Goal: Task Accomplishment & Management: Manage account settings

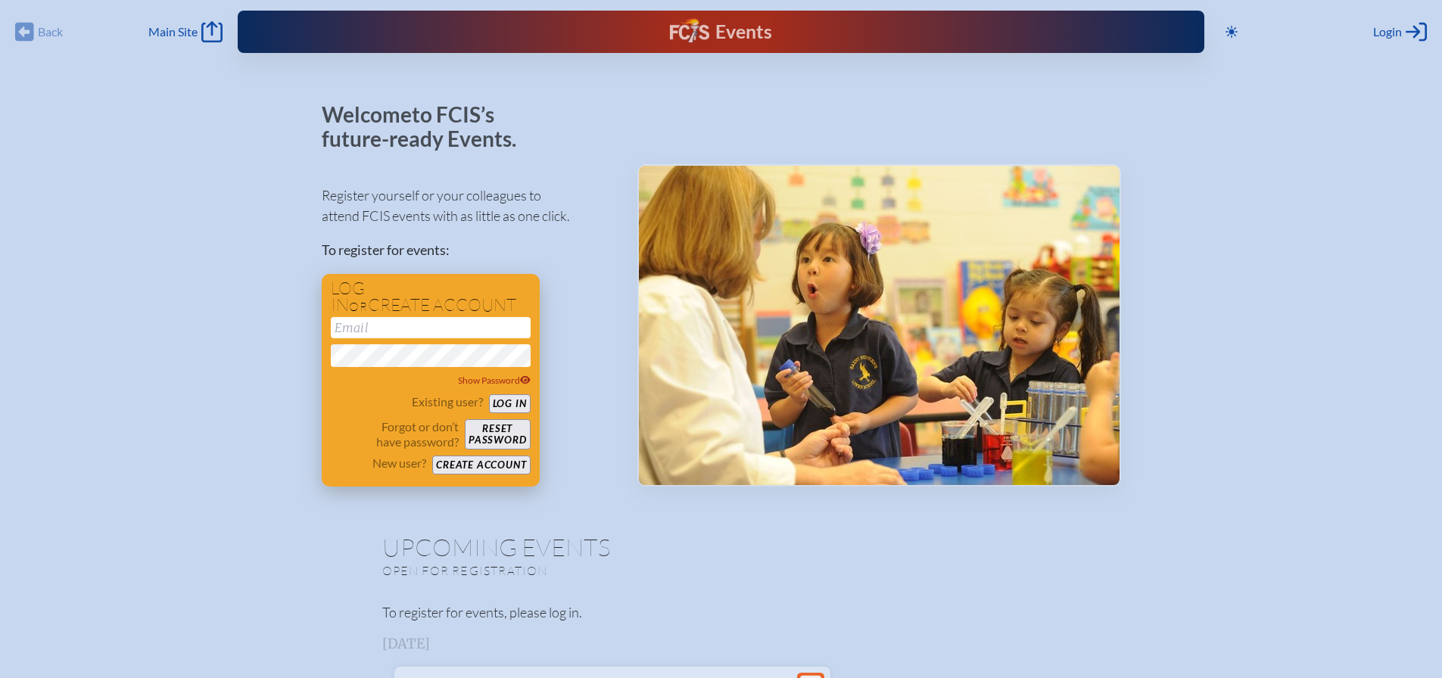
click at [469, 327] on input "email" at bounding box center [431, 327] width 200 height 21
type input "[EMAIL_ADDRESS][DOMAIN_NAME]"
click at [489, 394] on button "Log in" at bounding box center [510, 403] width 42 height 19
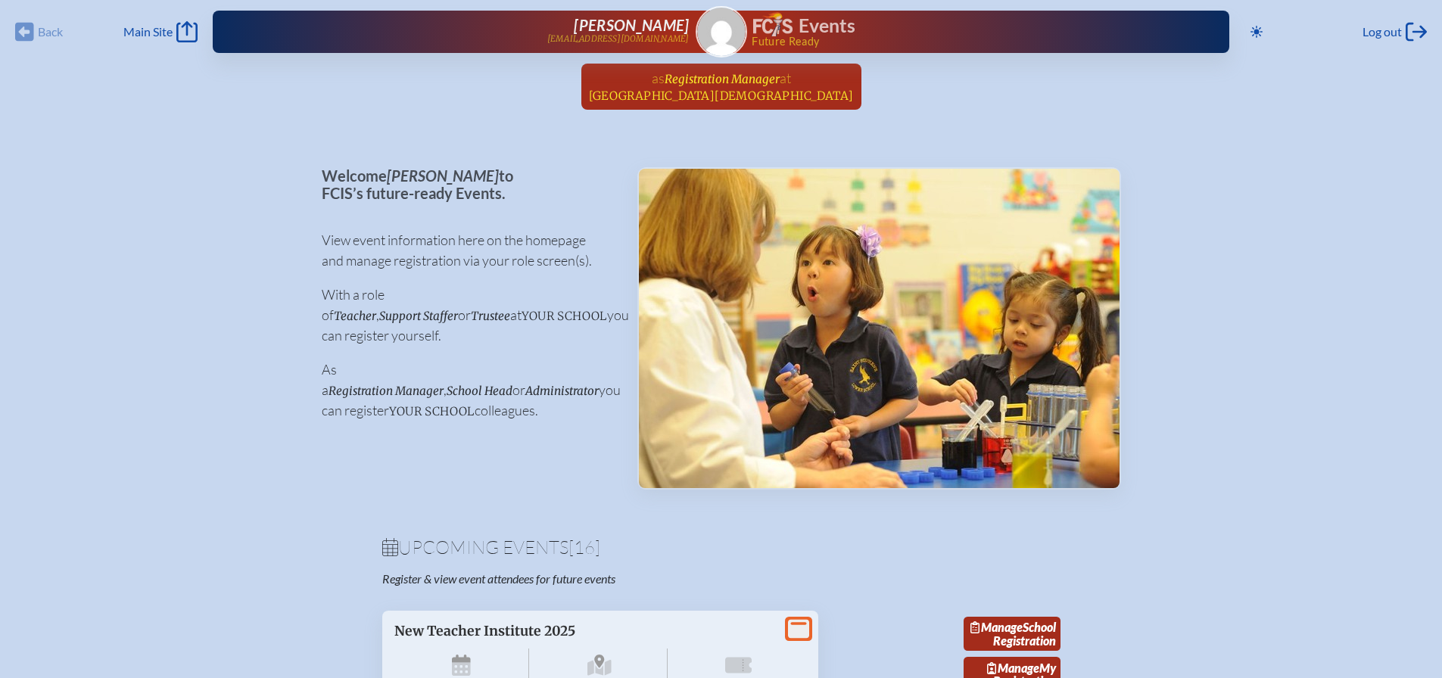
click at [752, 85] on span "Registration Manager" at bounding box center [722, 79] width 115 height 14
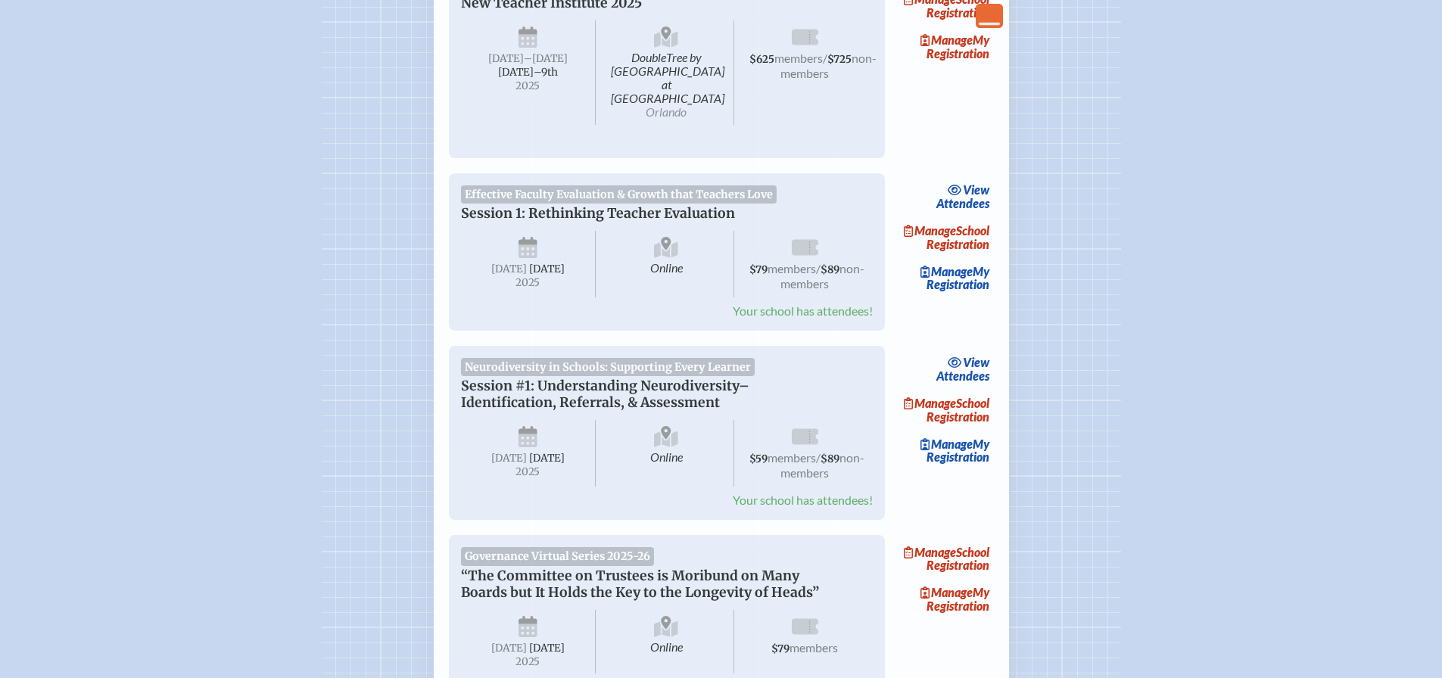
scroll to position [303, 0]
click at [974, 190] on link "view Attendees" at bounding box center [963, 195] width 61 height 35
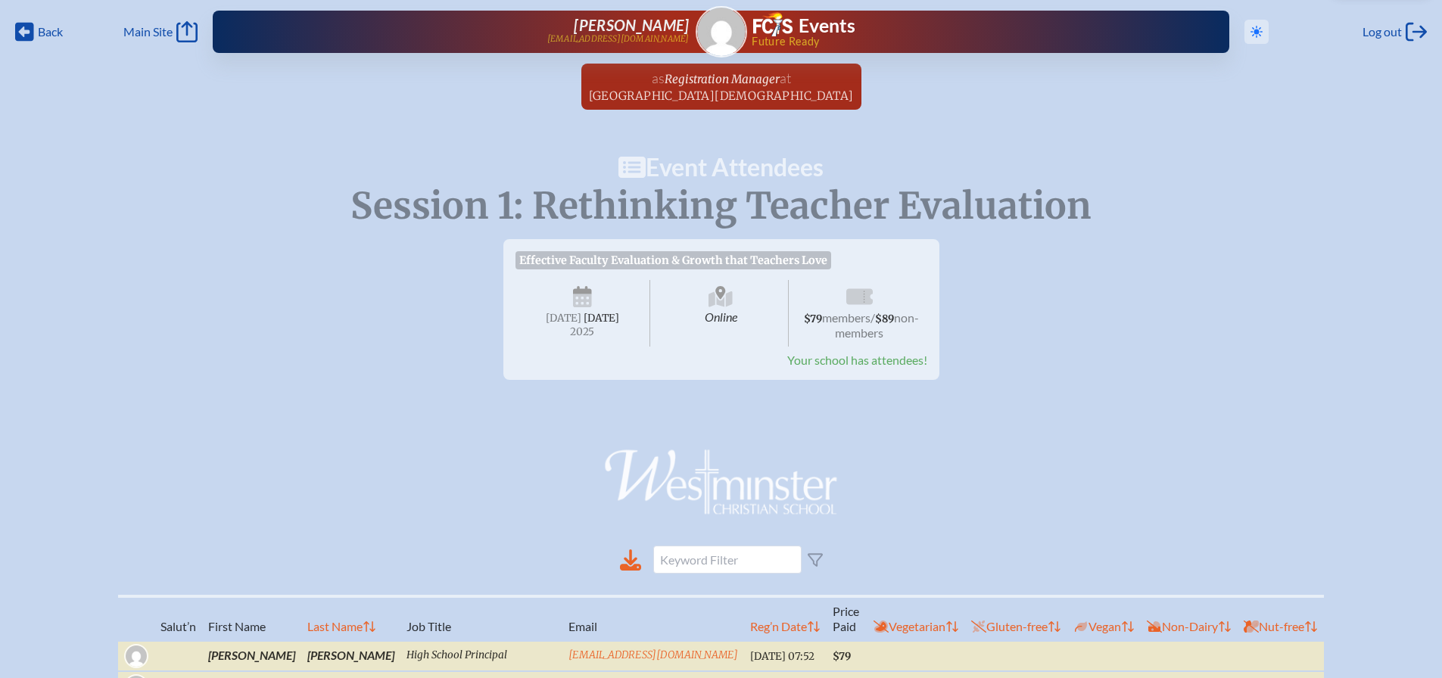
click at [1253, 33] on icon at bounding box center [1257, 32] width 12 height 12
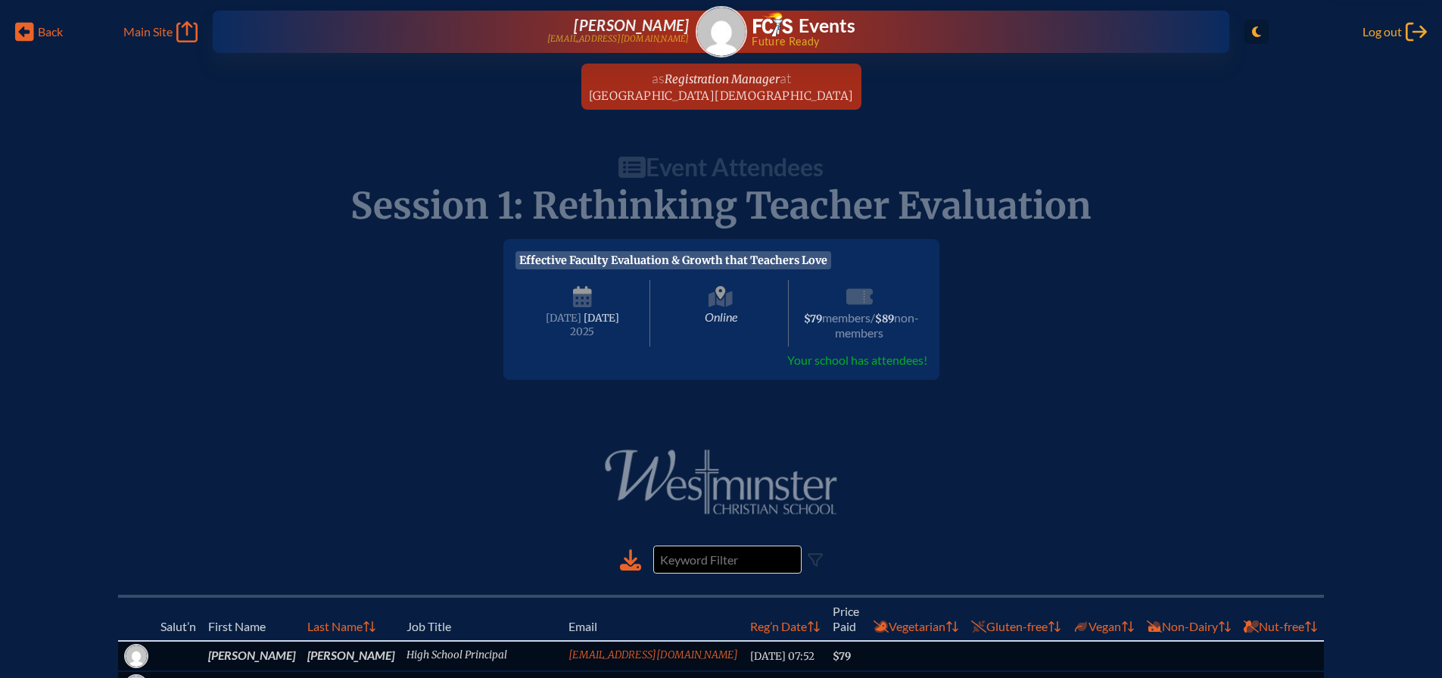
click at [1391, 26] on span "Log out" at bounding box center [1382, 31] width 39 height 15
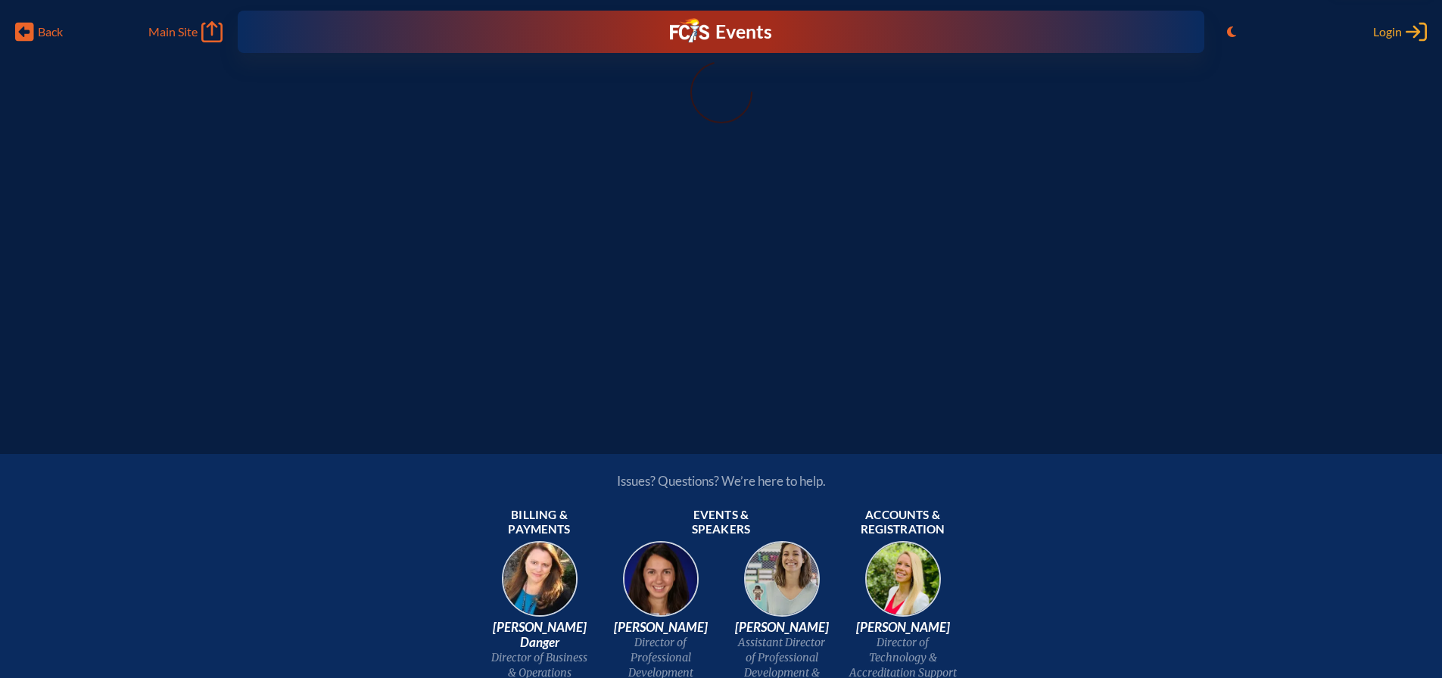
click at [1388, 33] on span "Login" at bounding box center [1387, 31] width 29 height 15
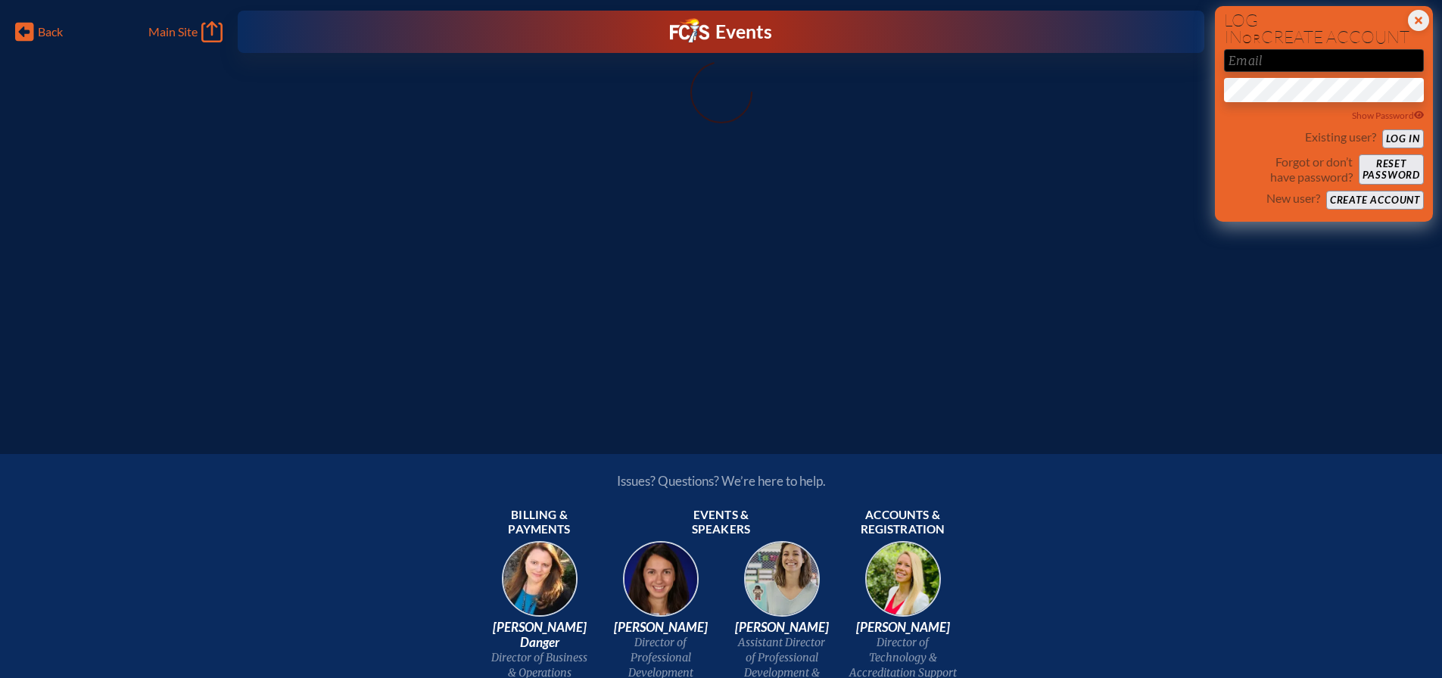
click at [1295, 62] on input "email" at bounding box center [1324, 60] width 200 height 23
click at [1420, 19] on icon "Close Login Area" at bounding box center [1418, 20] width 21 height 21
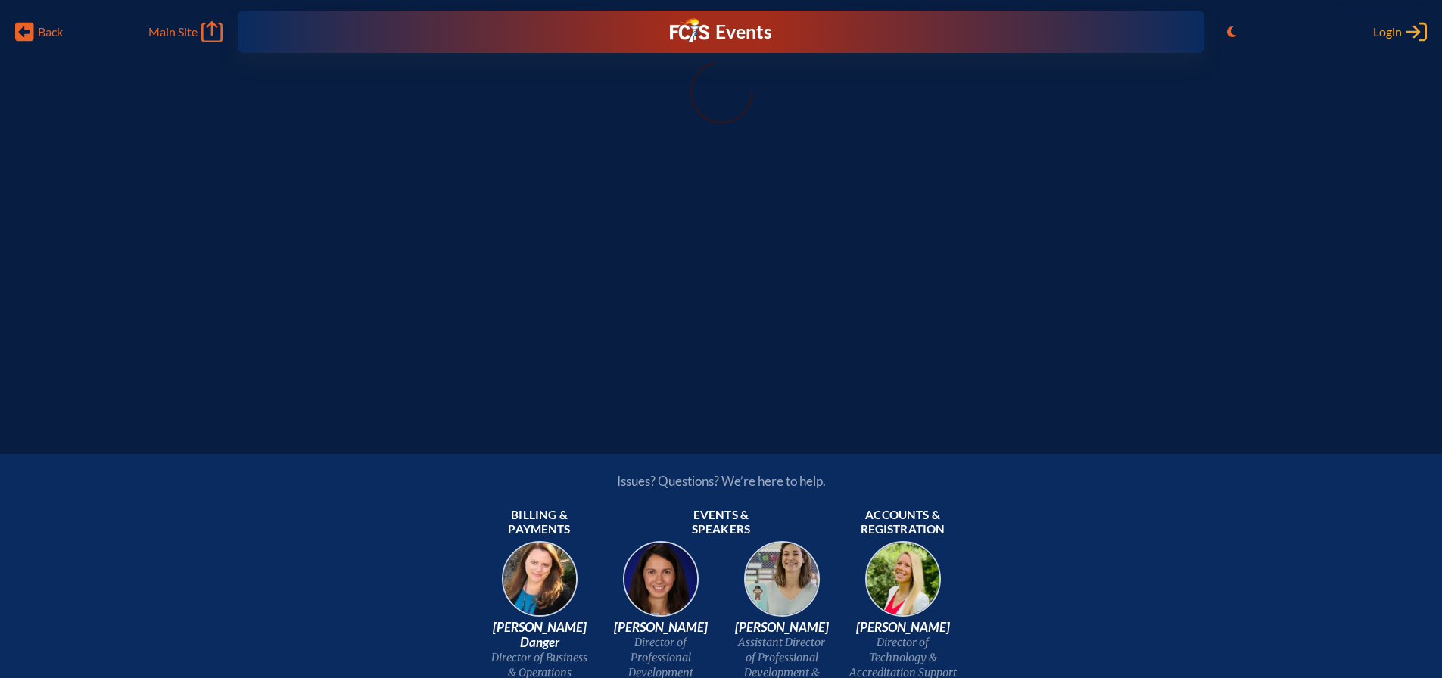
click at [1383, 30] on span "Login" at bounding box center [1387, 31] width 29 height 15
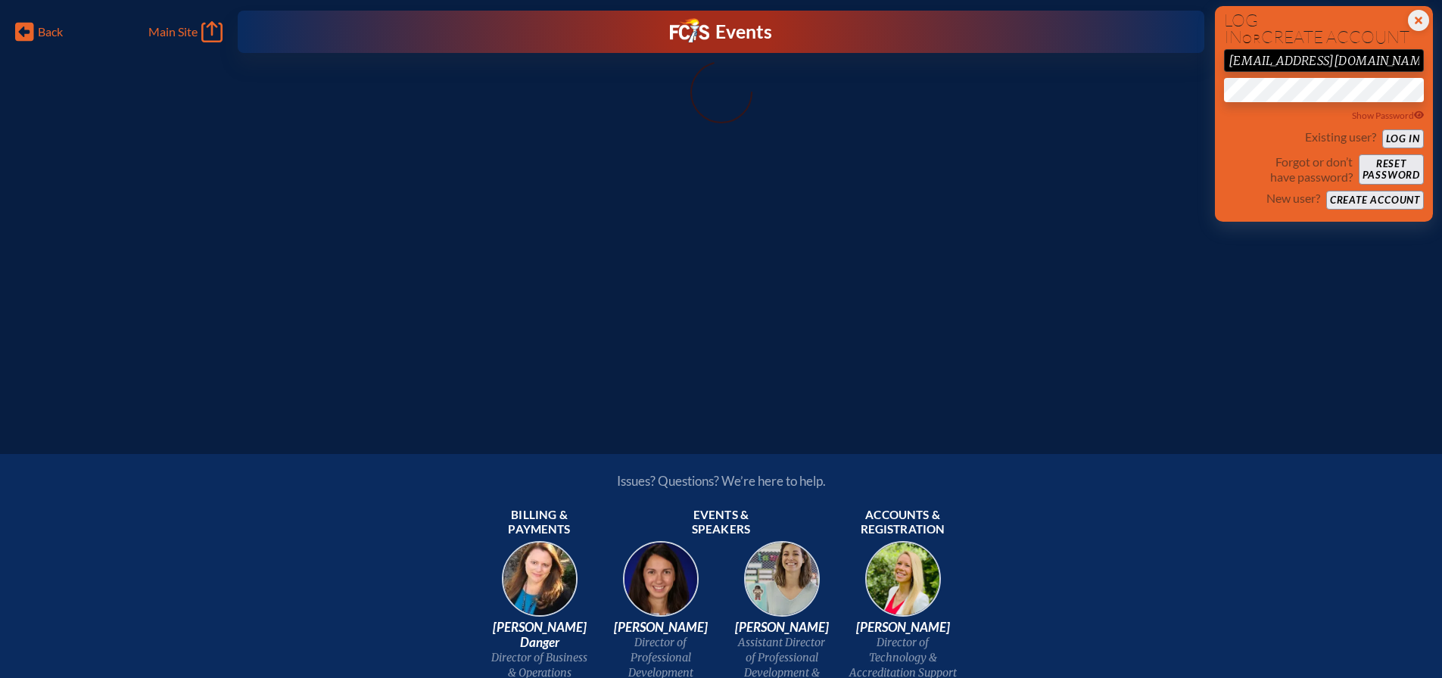
drag, startPoint x: 1351, startPoint y: 58, endPoint x: 1103, endPoint y: 58, distance: 248.3
click at [1103, 58] on div "Back Back Main Site Main Site Toggle to Light Mode Close Login Area Log in or c…" at bounding box center [721, 203] width 1442 height 406
type input "[EMAIL_ADDRESS][DOMAIN_NAME]"
click at [1382, 129] on button "Log in" at bounding box center [1403, 138] width 42 height 19
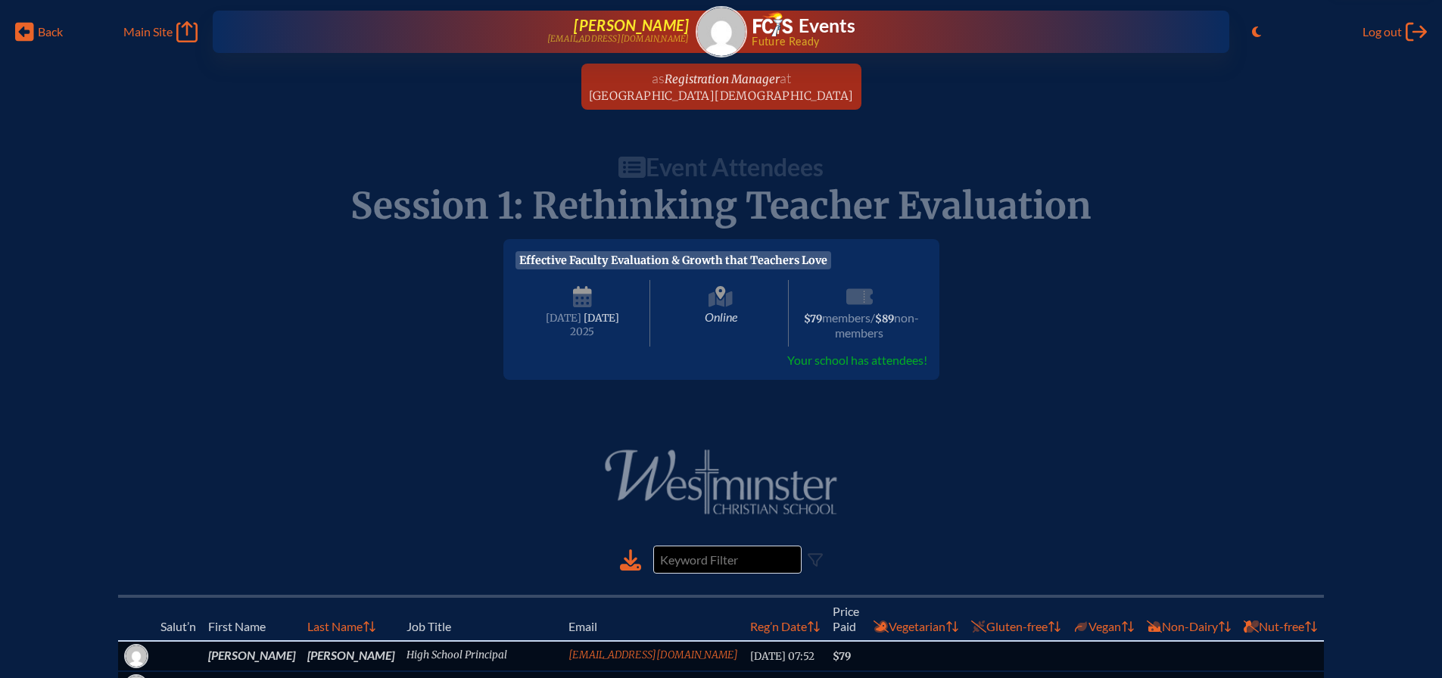
click at [650, 31] on span "[PERSON_NAME]" at bounding box center [631, 25] width 115 height 18
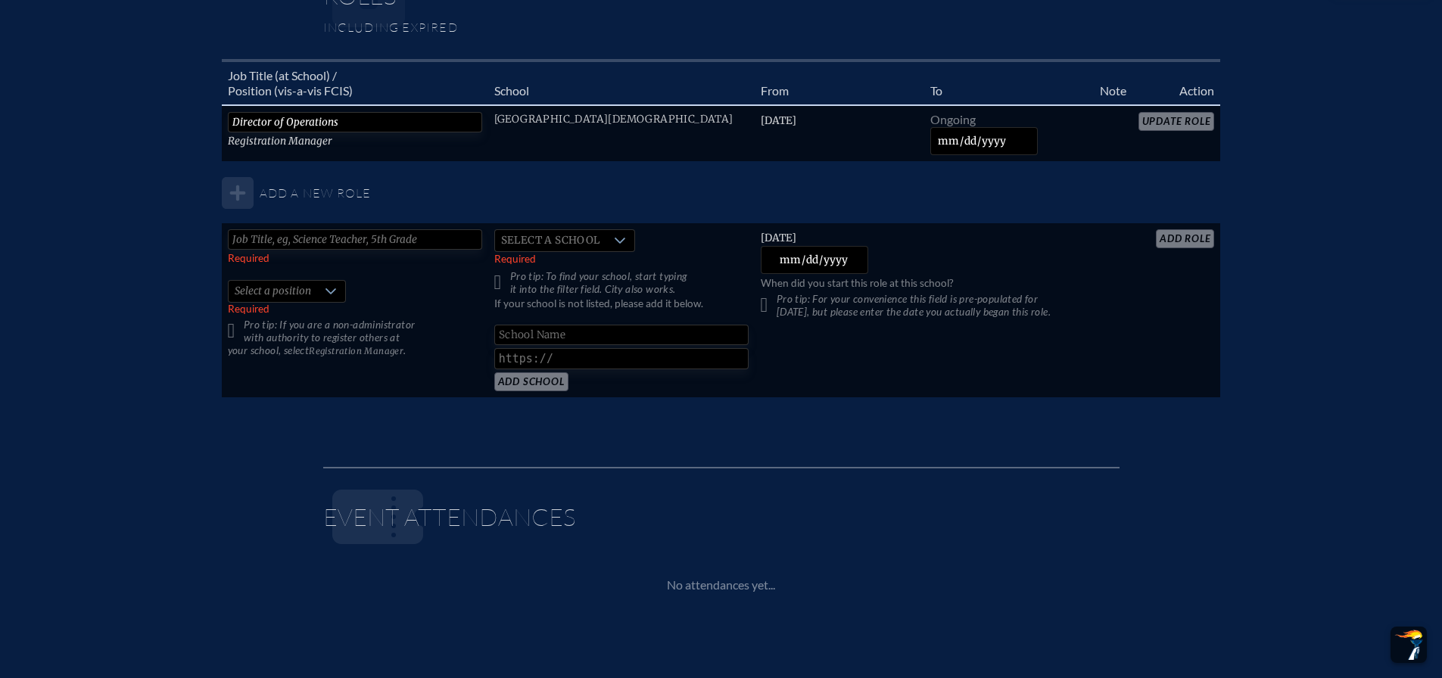
scroll to position [984, 0]
click at [330, 290] on icon at bounding box center [331, 290] width 12 height 12
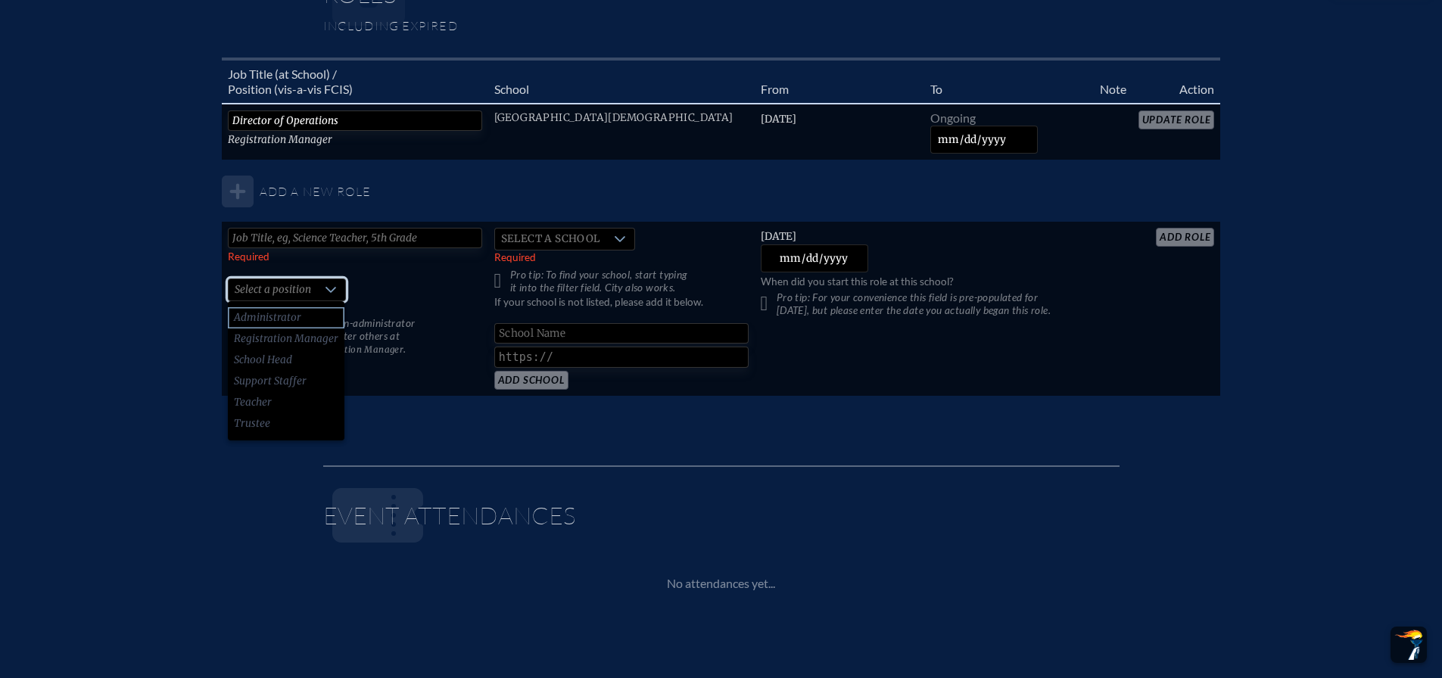
click at [300, 316] on li "Administrator" at bounding box center [286, 317] width 117 height 21
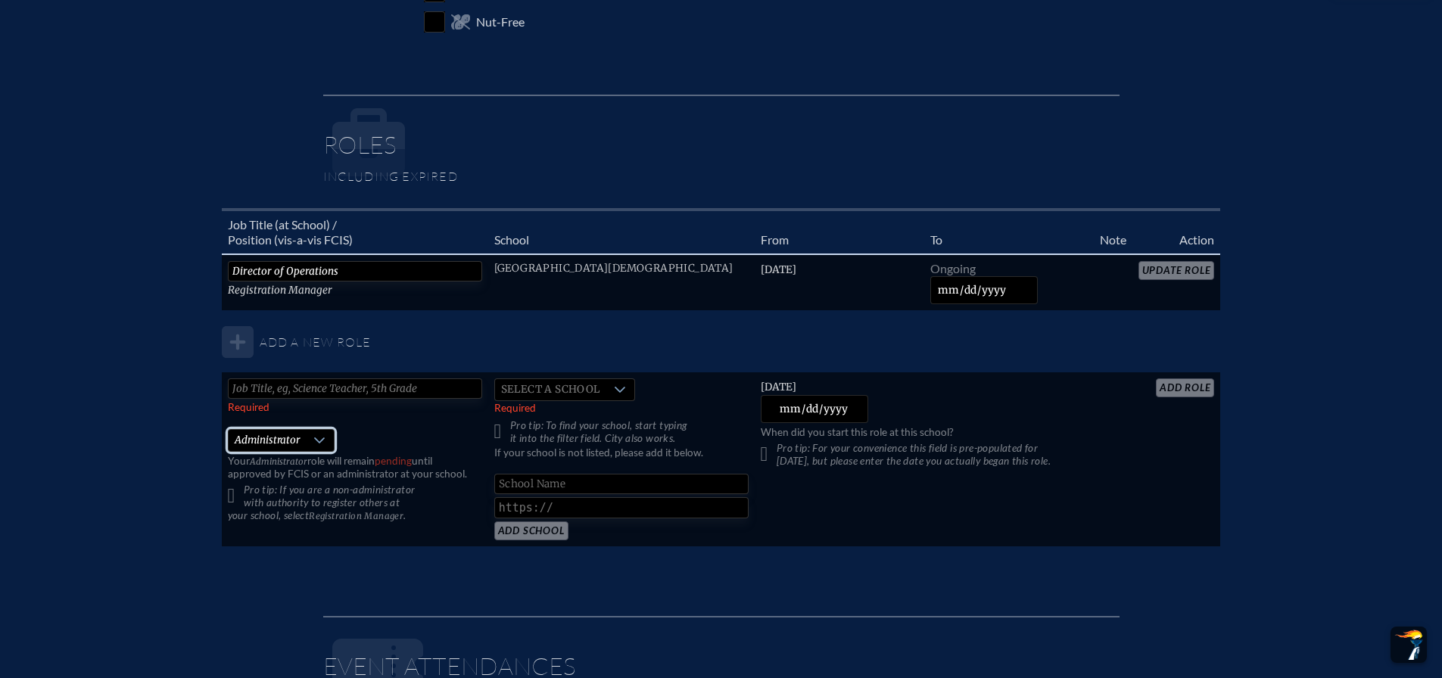
scroll to position [833, 0]
click at [408, 388] on input "text" at bounding box center [355, 389] width 254 height 20
type input "Director of Operations"
click at [625, 391] on icon at bounding box center [620, 391] width 12 height 12
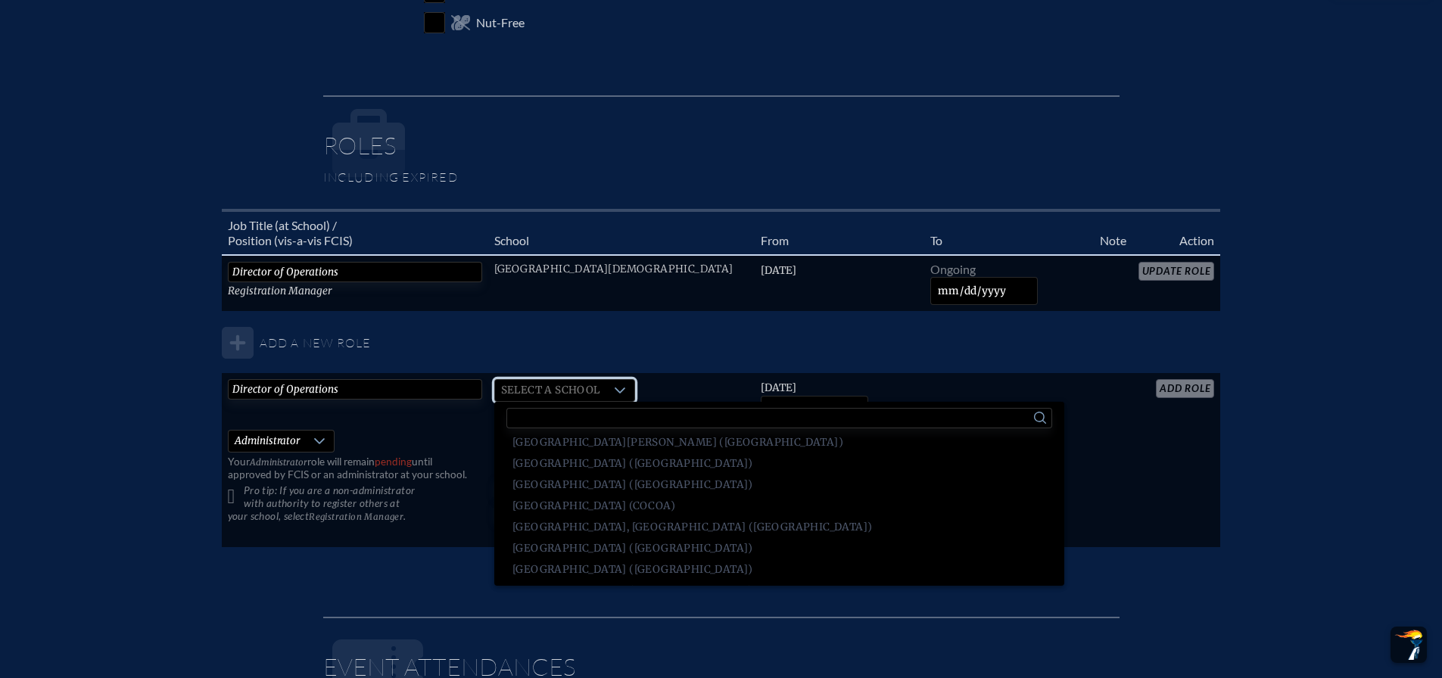
scroll to position [3358, 0]
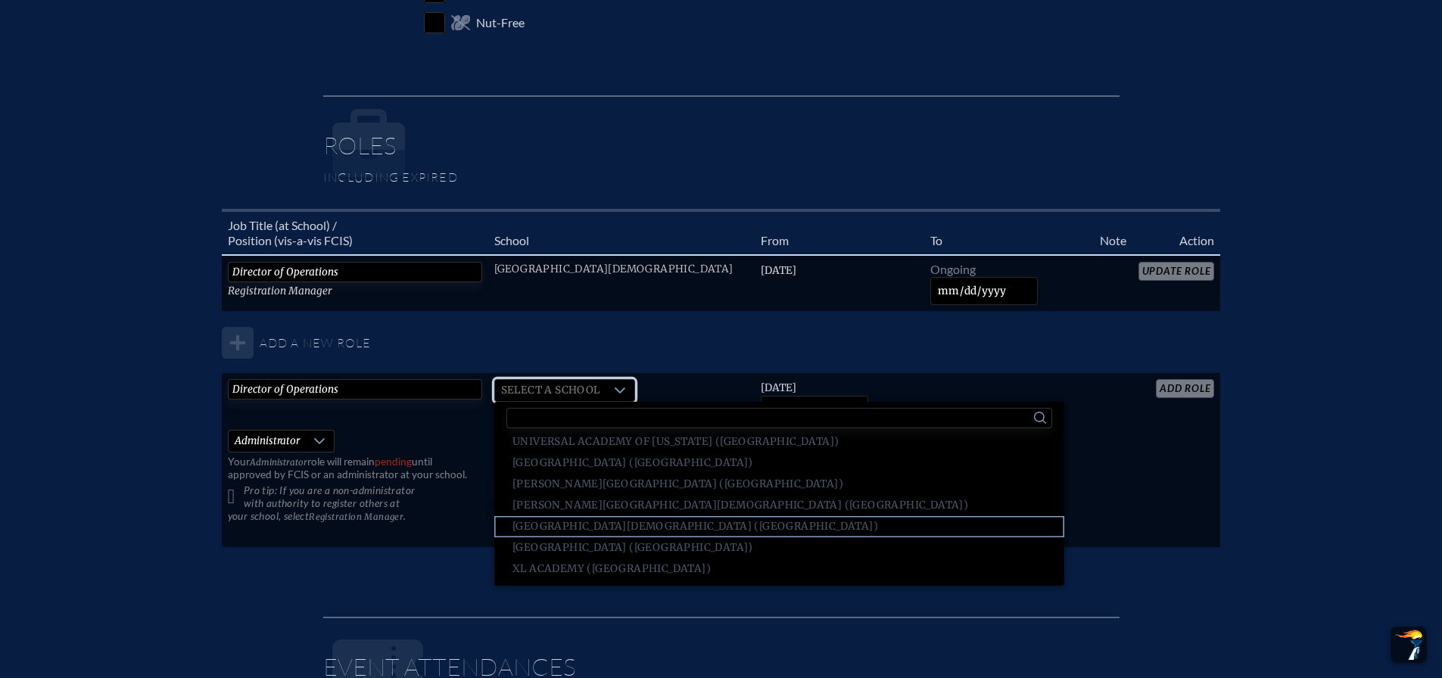
click at [628, 523] on span "Westminster Christian School (Palmetto Bay)" at bounding box center [696, 526] width 366 height 15
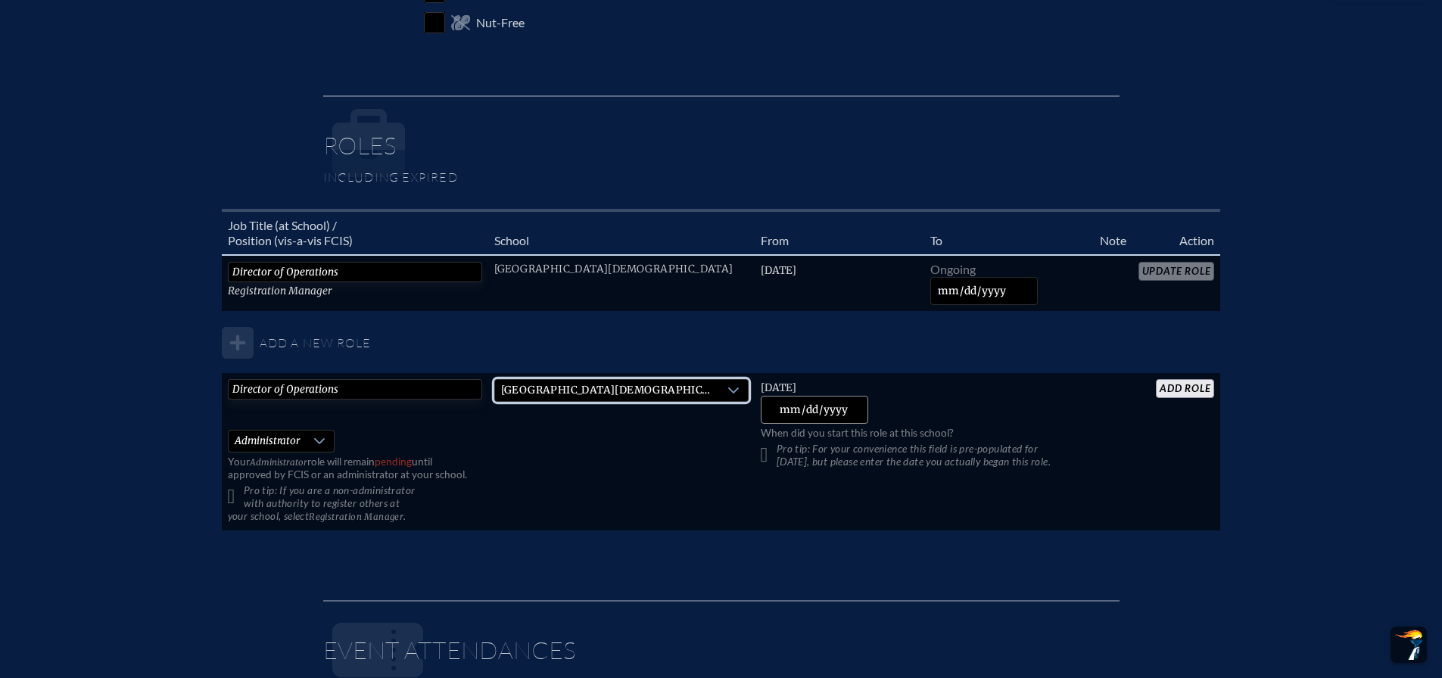
click at [837, 407] on input "2025-08-28" at bounding box center [815, 410] width 108 height 28
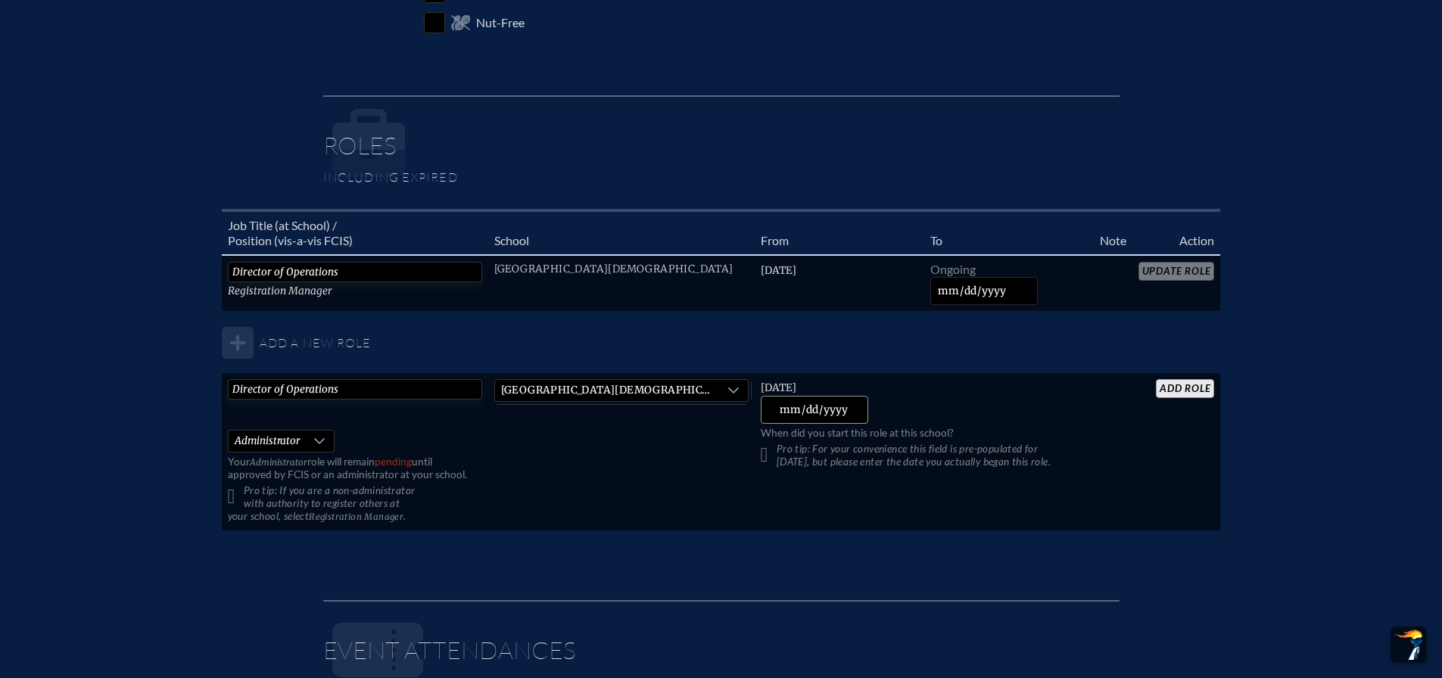
click at [837, 407] on input "2025-08-28" at bounding box center [815, 410] width 108 height 28
click at [852, 404] on input "2025-08-28" at bounding box center [815, 410] width 108 height 28
click at [840, 412] on input "2025-08-28" at bounding box center [815, 410] width 108 height 28
click at [840, 410] on input "2025-08-28" at bounding box center [815, 410] width 108 height 28
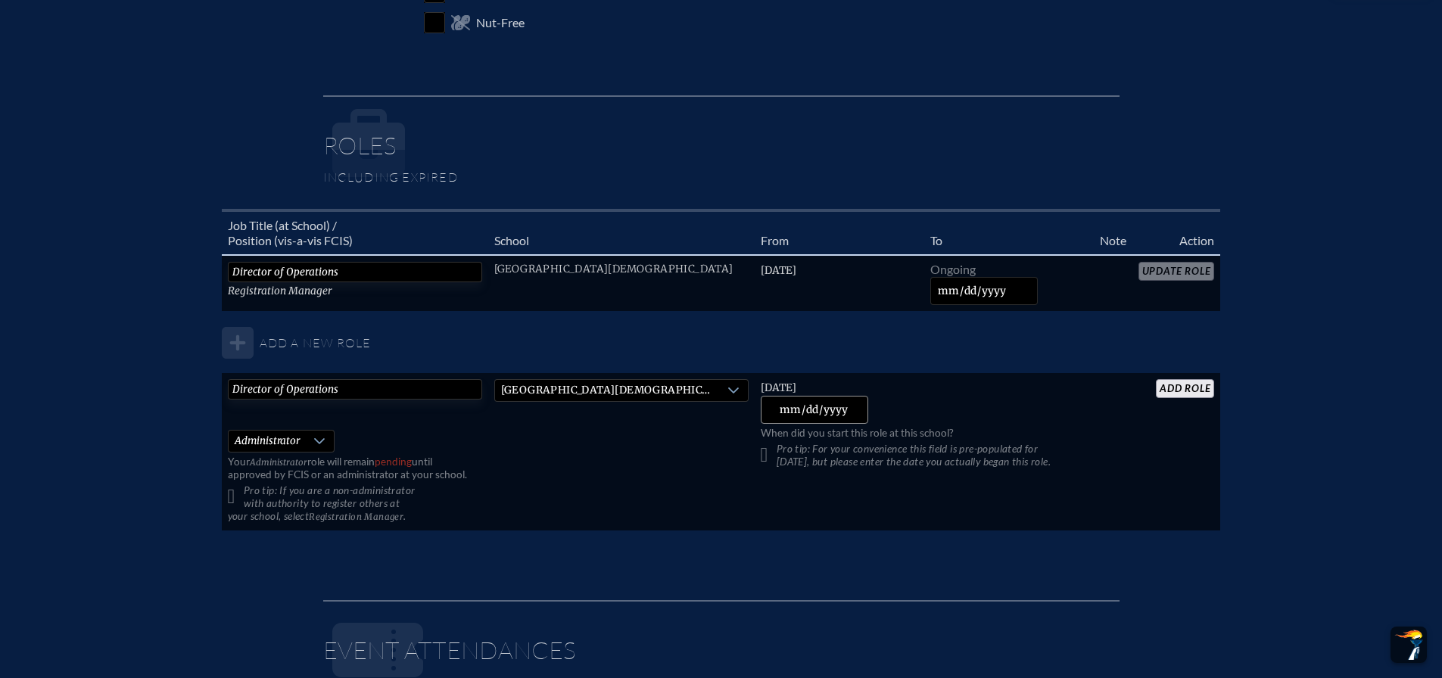
click at [840, 410] on input "2025-08-28" at bounding box center [815, 410] width 108 height 28
click at [851, 402] on input "2025-08-28" at bounding box center [815, 410] width 108 height 28
click at [815, 408] on input "2025-08-28" at bounding box center [815, 410] width 108 height 28
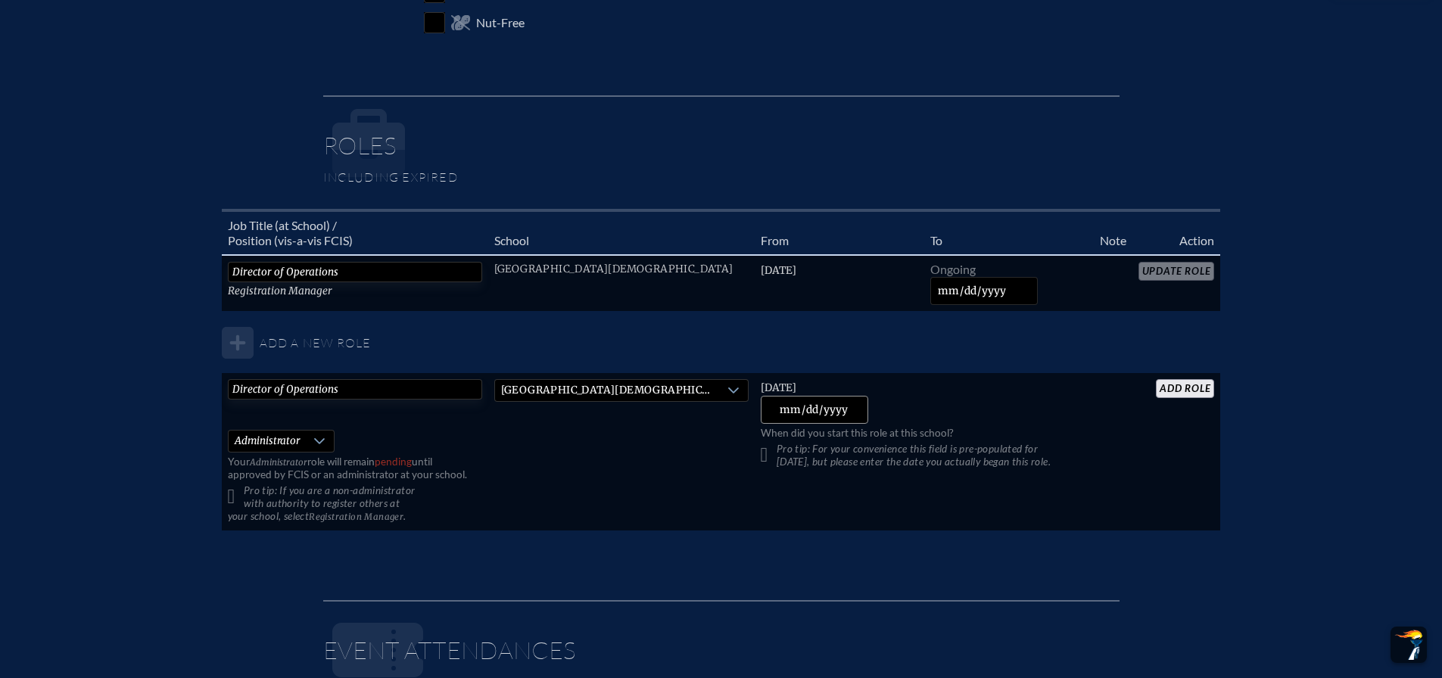
click at [794, 407] on input "2025-08-28" at bounding box center [815, 410] width 108 height 28
click at [804, 412] on input "2025-01-28" at bounding box center [815, 410] width 108 height 28
click at [809, 410] on input "2025-01-28" at bounding box center [815, 410] width 108 height 28
type input "2022-01-18"
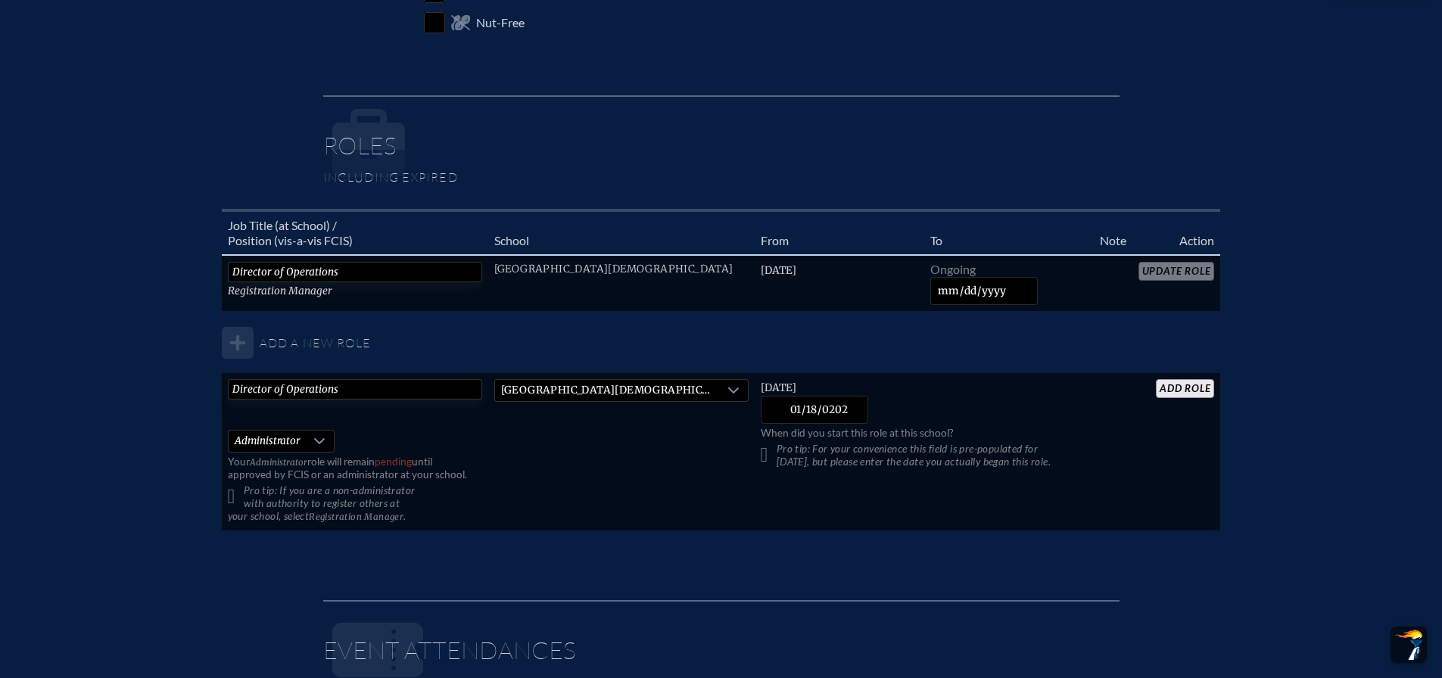
click at [1197, 388] on input "add Role" at bounding box center [1185, 388] width 58 height 19
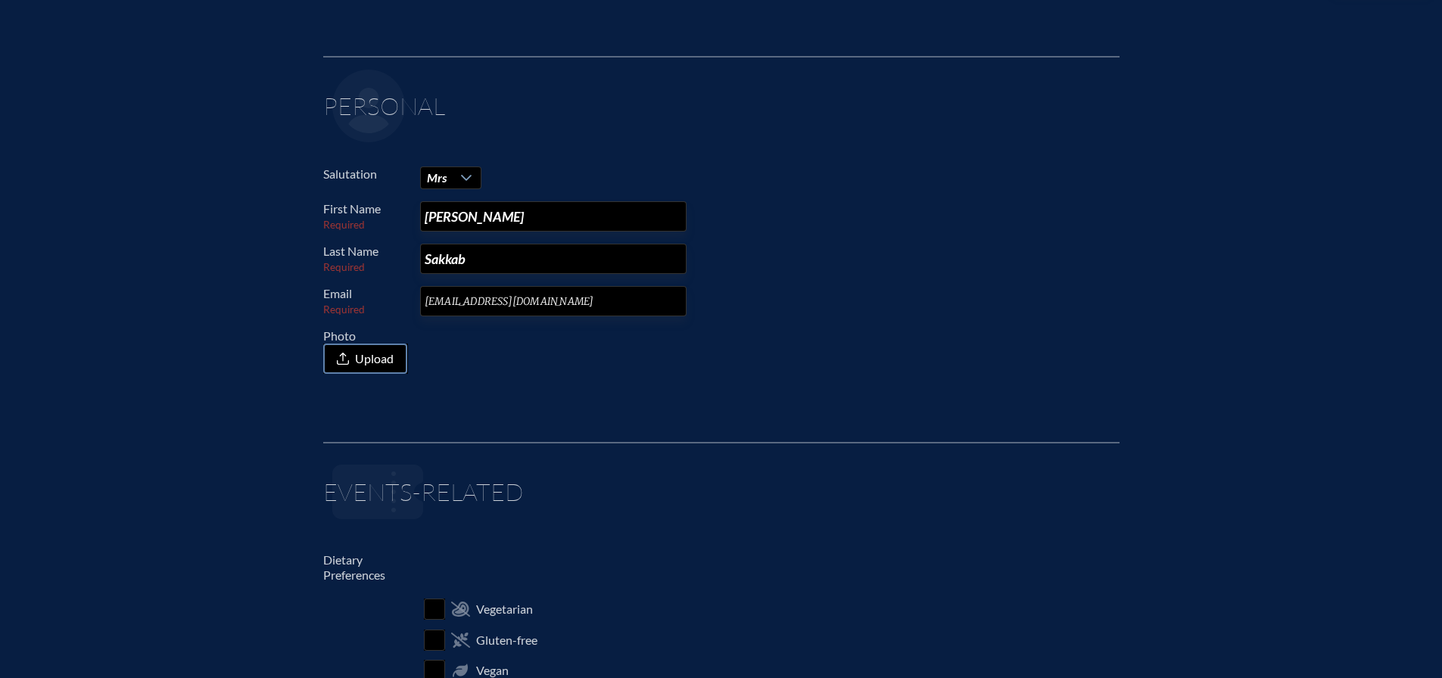
scroll to position [0, 0]
